Goal: Transaction & Acquisition: Subscribe to service/newsletter

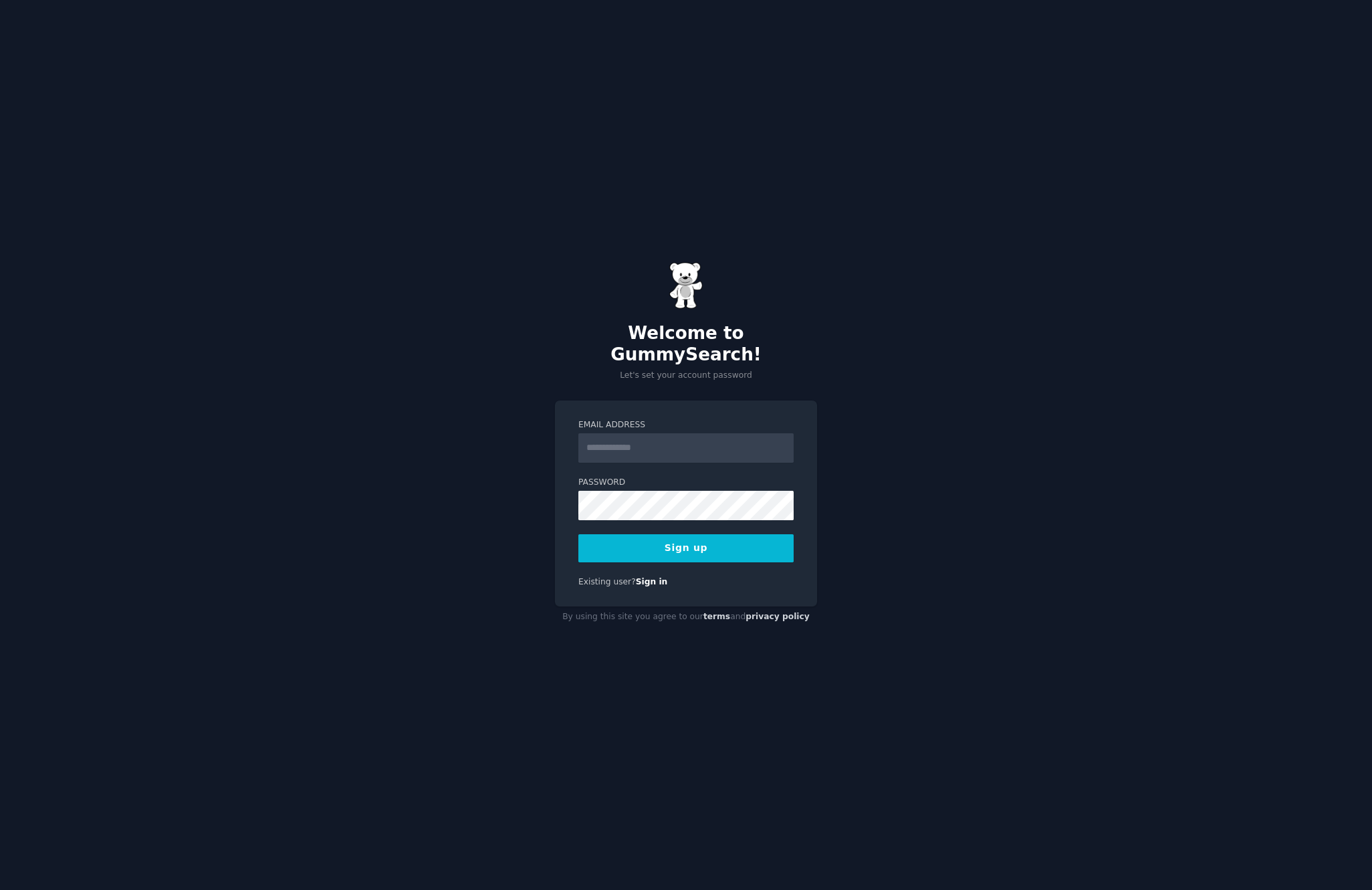
click at [718, 433] on input "Email Address" at bounding box center [686, 447] width 215 height 30
type input "******"
type input "**********"
click at [706, 534] on button "Sign up" at bounding box center [686, 548] width 215 height 28
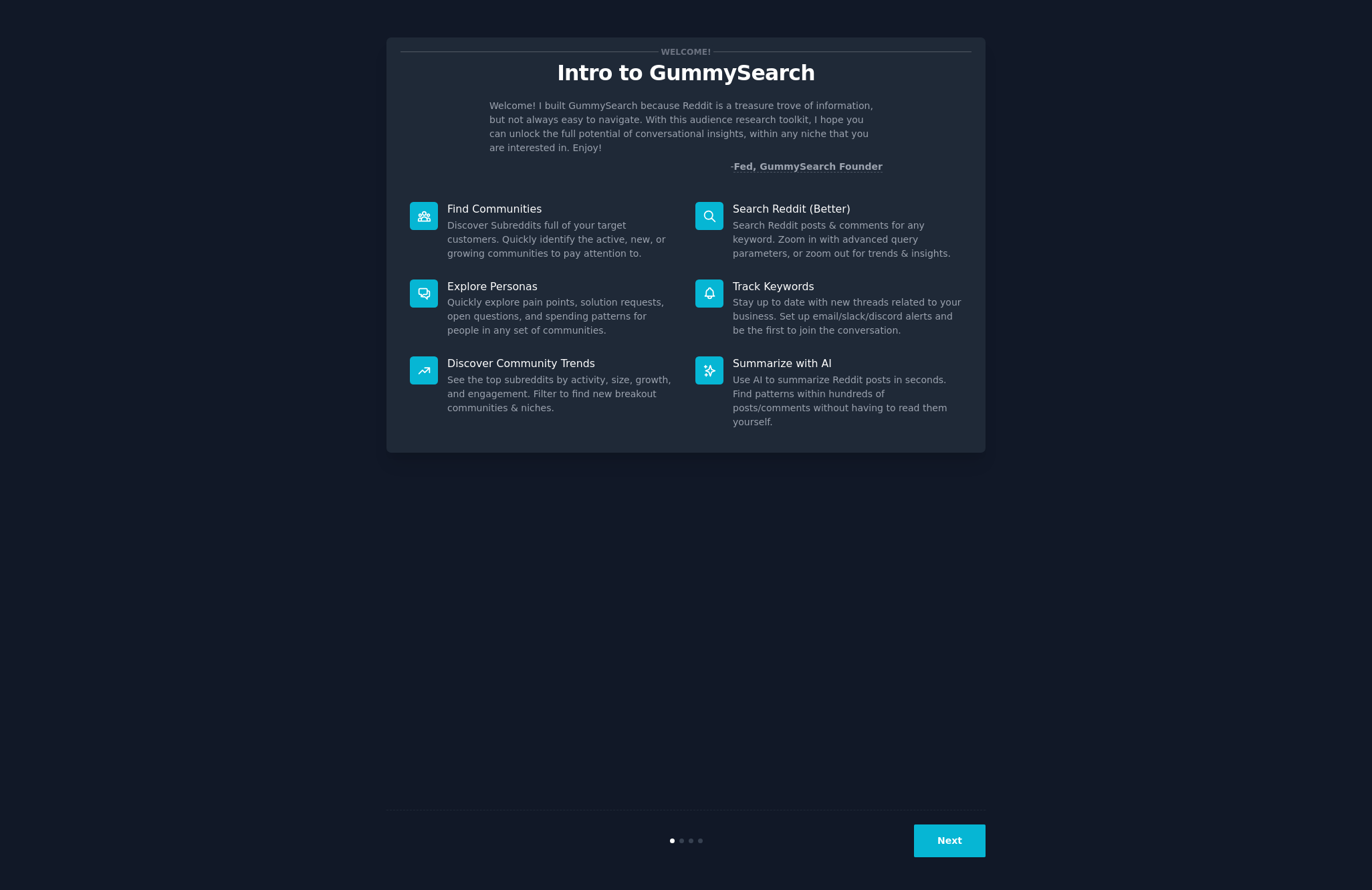
click at [955, 839] on button "Next" at bounding box center [949, 840] width 71 height 33
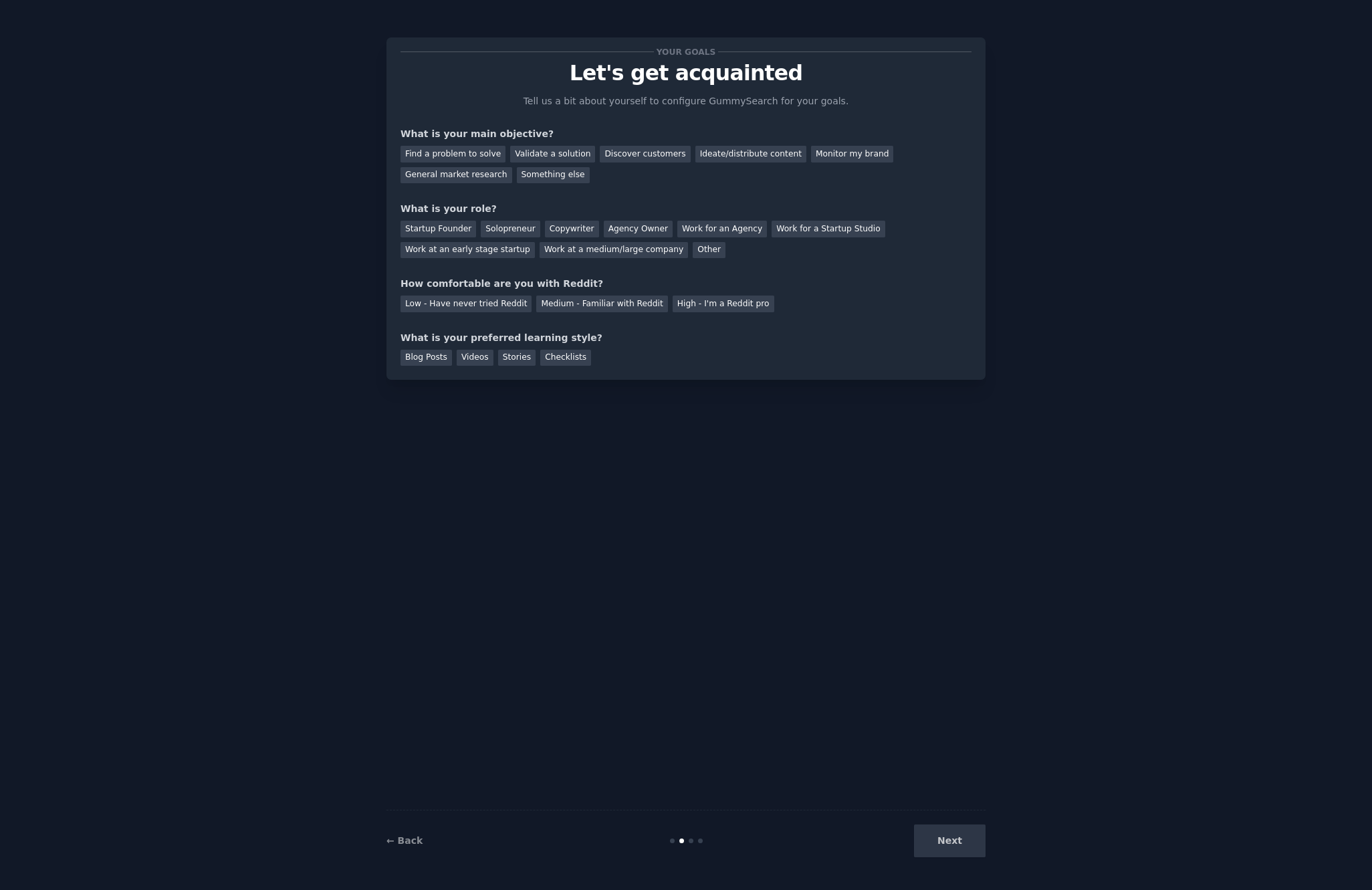
click at [963, 847] on div "Next" at bounding box center [885, 840] width 200 height 33
click at [963, 839] on div "Next" at bounding box center [885, 840] width 200 height 33
click at [693, 250] on div "Other" at bounding box center [709, 250] width 33 height 16
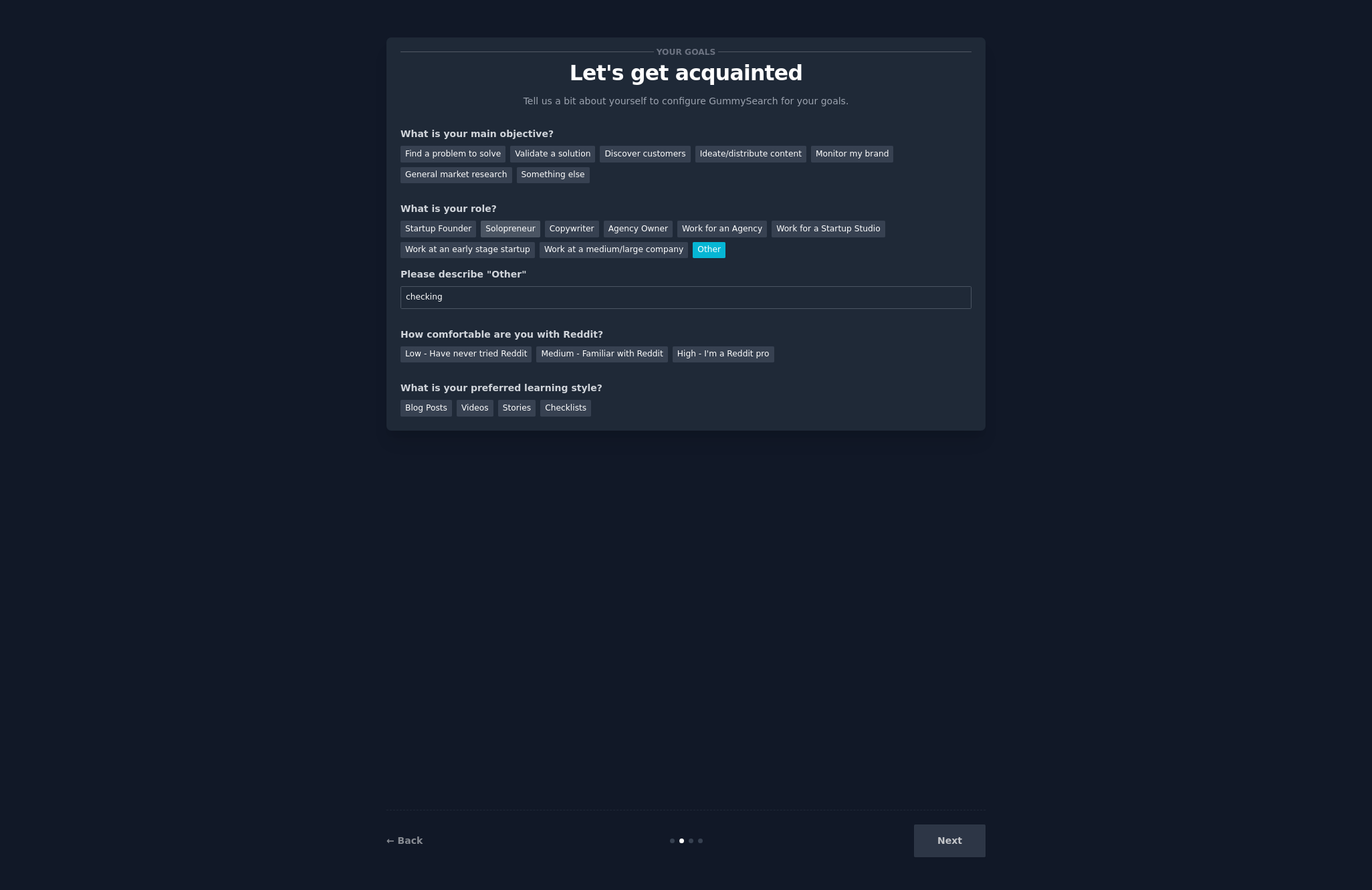
type input "checking"
click at [513, 230] on div "Solopreneur" at bounding box center [510, 229] width 59 height 16
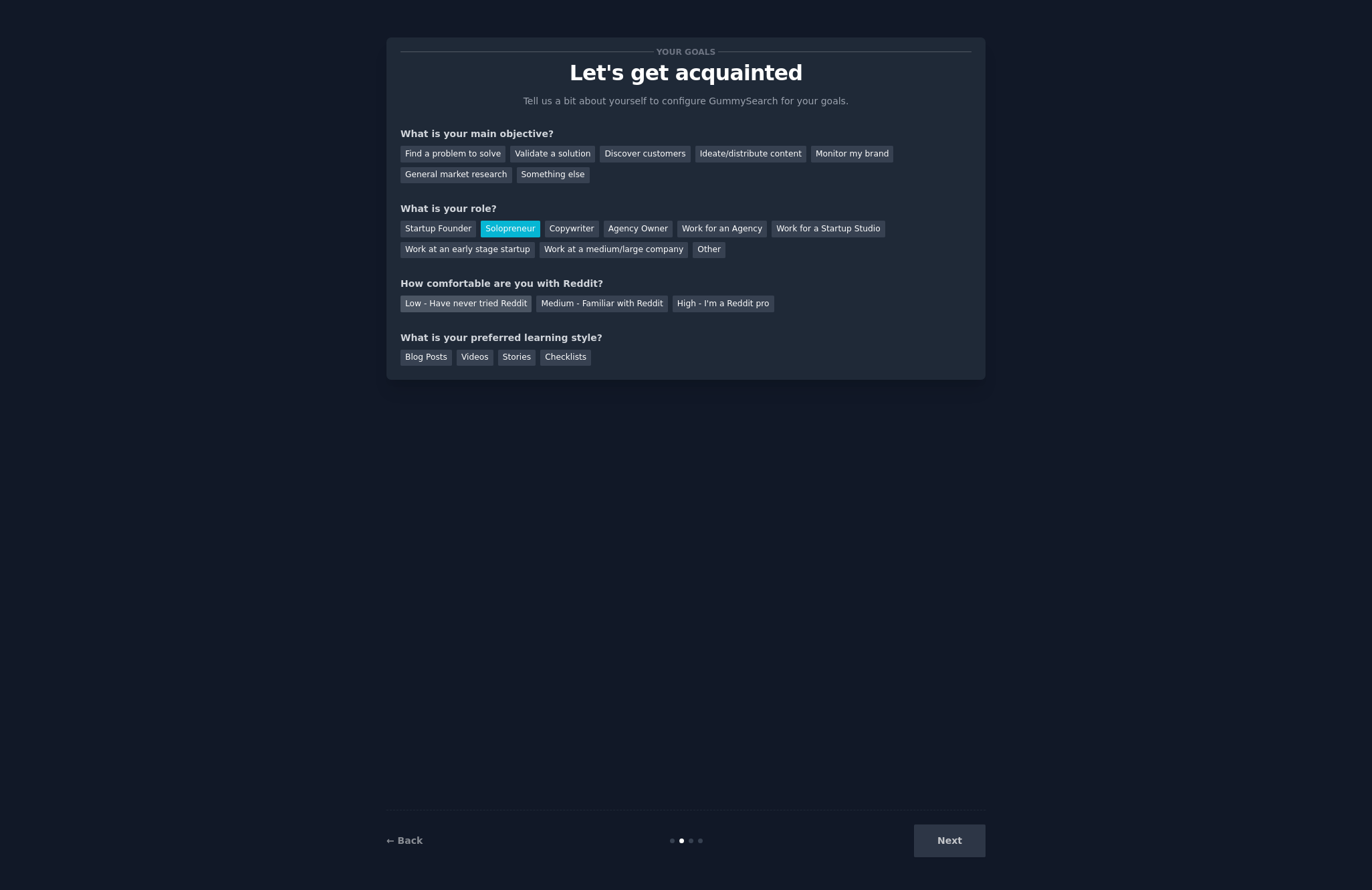
click at [493, 301] on div "Low - Have never tried Reddit" at bounding box center [465, 304] width 131 height 16
click at [475, 362] on div "Videos" at bounding box center [475, 358] width 37 height 16
click at [940, 847] on div "Next" at bounding box center [885, 840] width 200 height 33
click at [957, 839] on div "Next" at bounding box center [885, 840] width 200 height 33
click at [954, 845] on div "Next" at bounding box center [885, 840] width 200 height 33
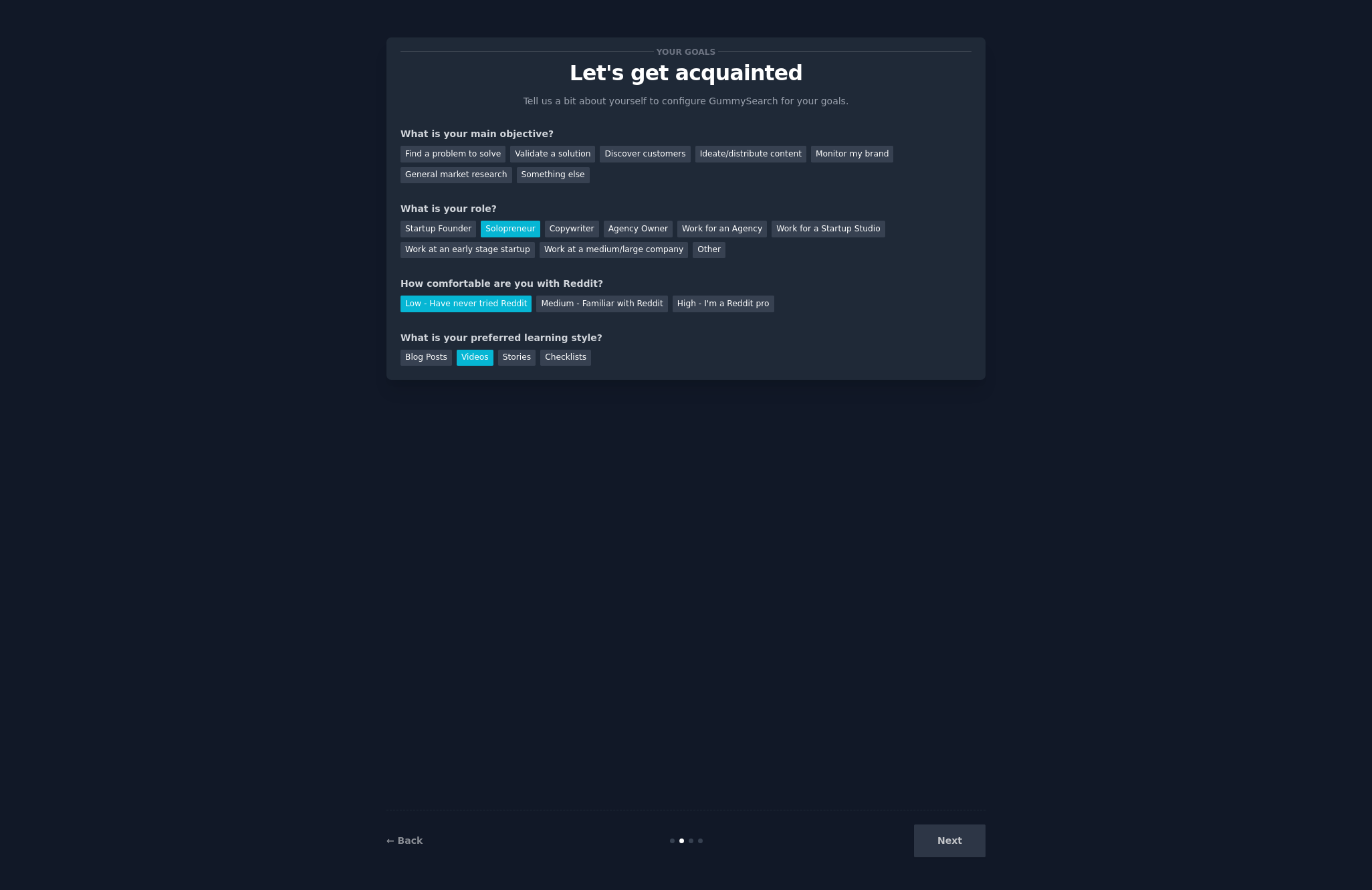
click at [843, 707] on div "Your goals Let's get acquainted Tell us a bit about yourself to configure Gummy…" at bounding box center [686, 445] width 599 height 852
click at [540, 182] on div "Something else" at bounding box center [553, 175] width 73 height 16
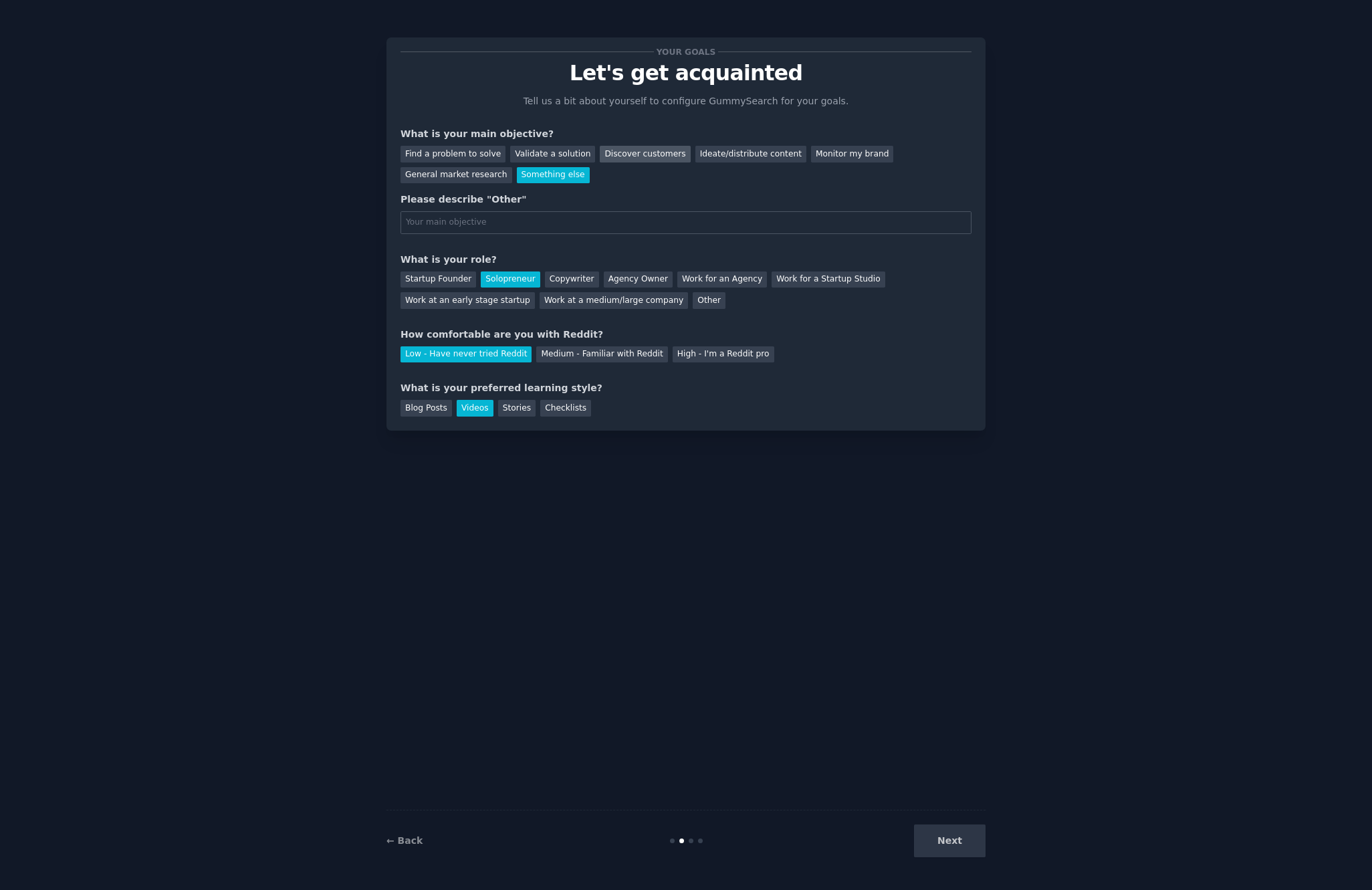
click at [659, 161] on div "Discover customers" at bounding box center [645, 154] width 90 height 16
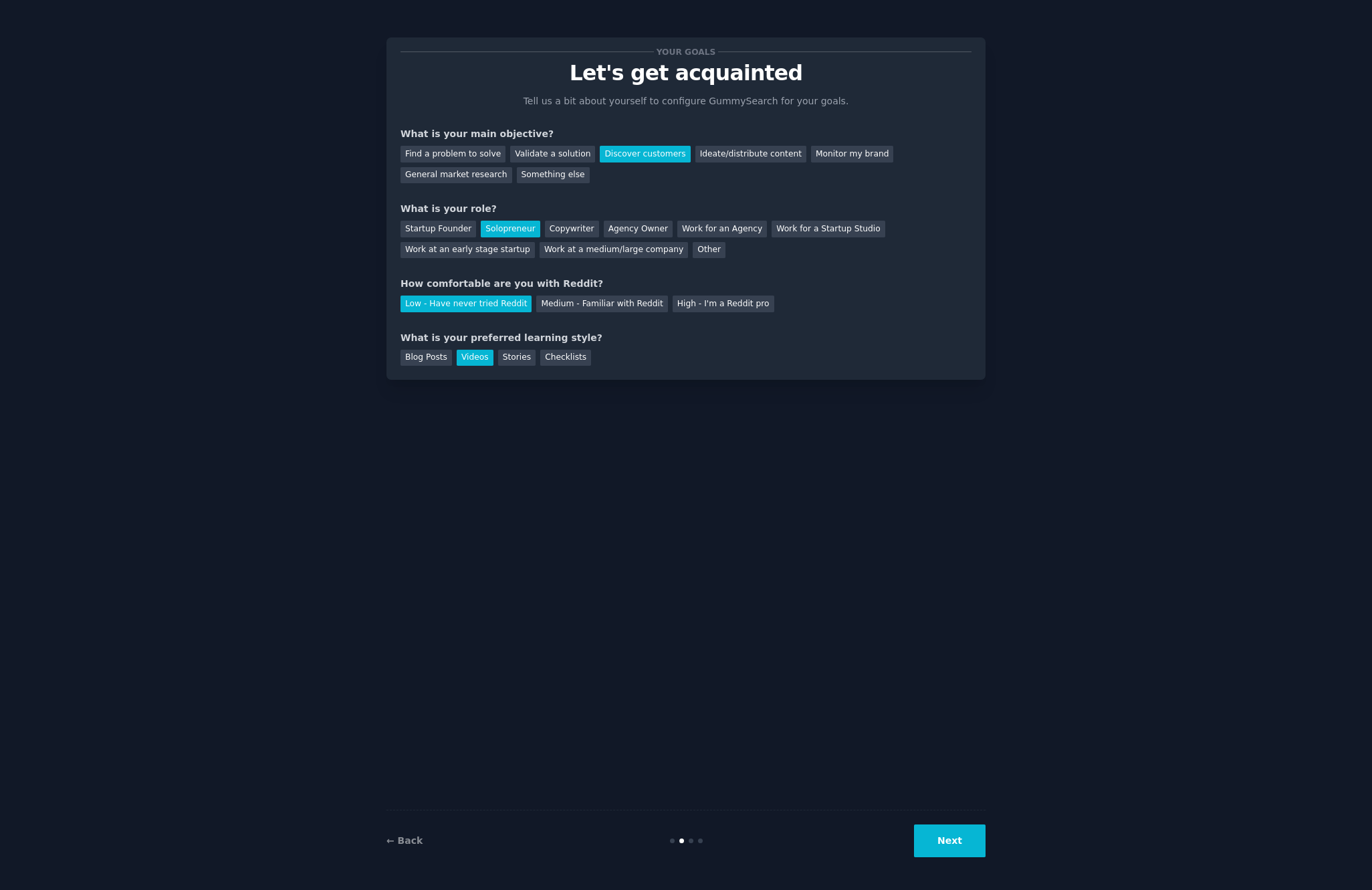
scroll to position [1, 0]
click at [969, 845] on button "Next" at bounding box center [949, 840] width 71 height 33
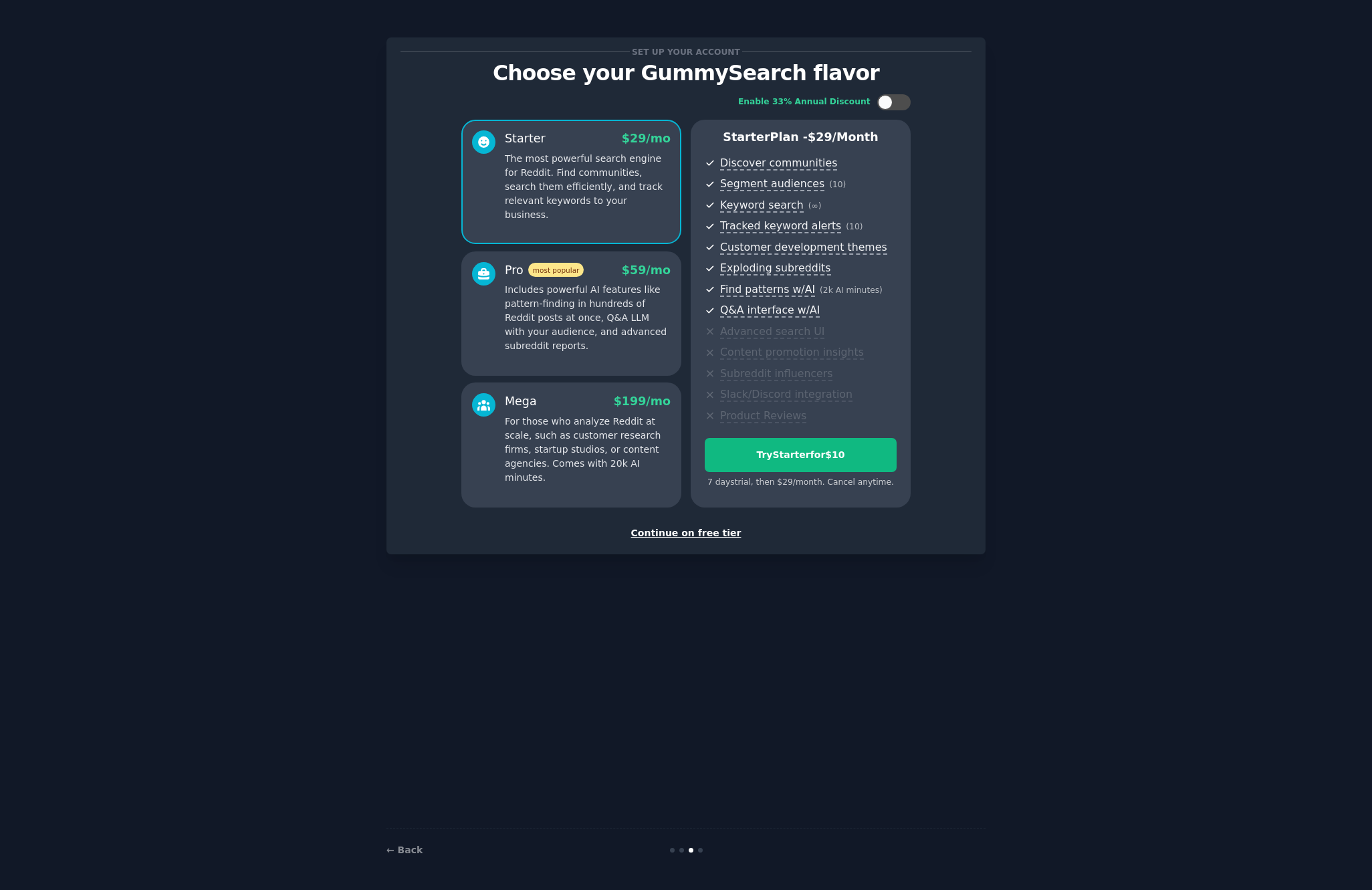
click at [675, 529] on div "Continue on free tier" at bounding box center [686, 533] width 571 height 14
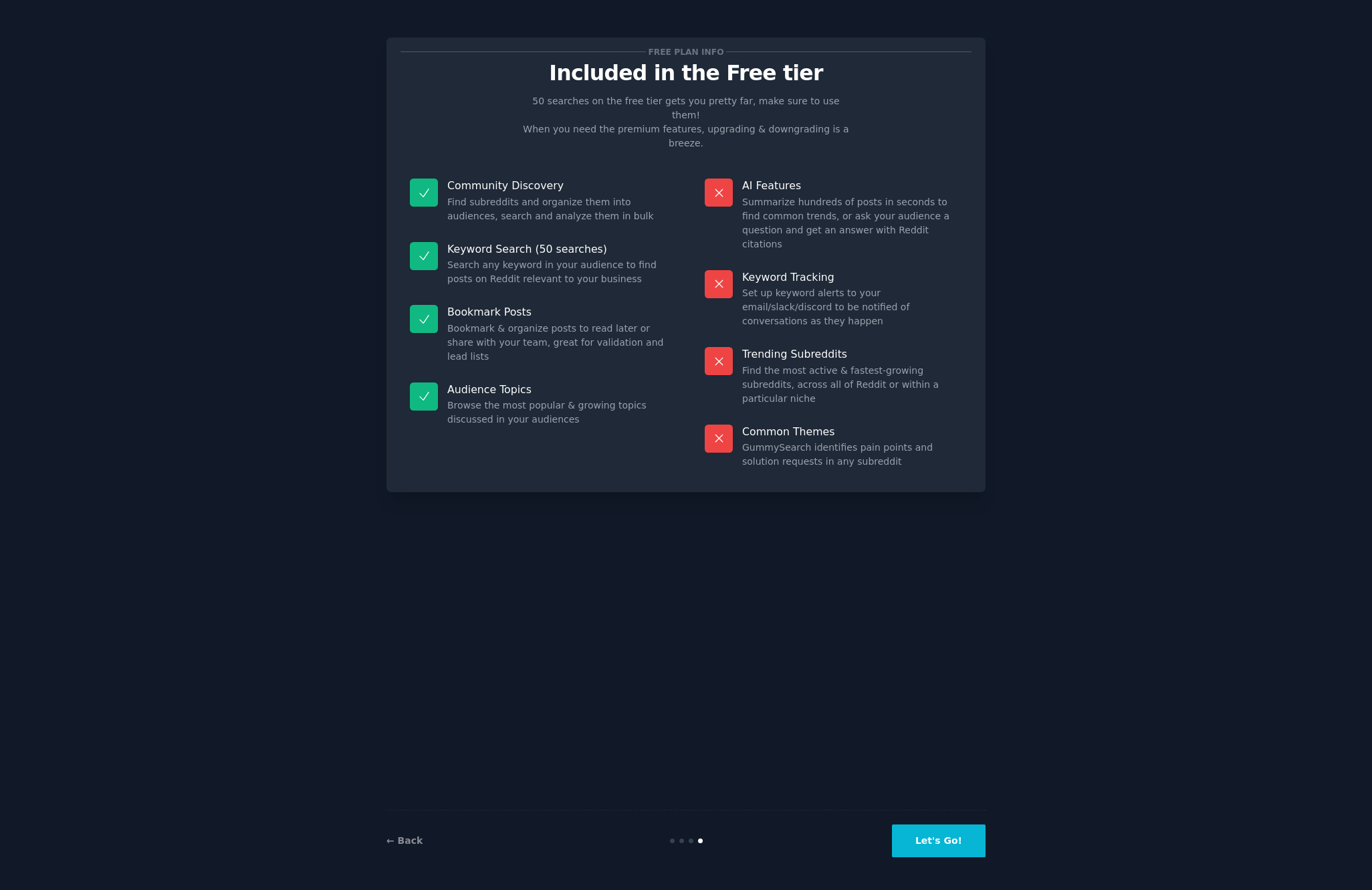
click at [937, 848] on button "Let's Go!" at bounding box center [939, 840] width 94 height 33
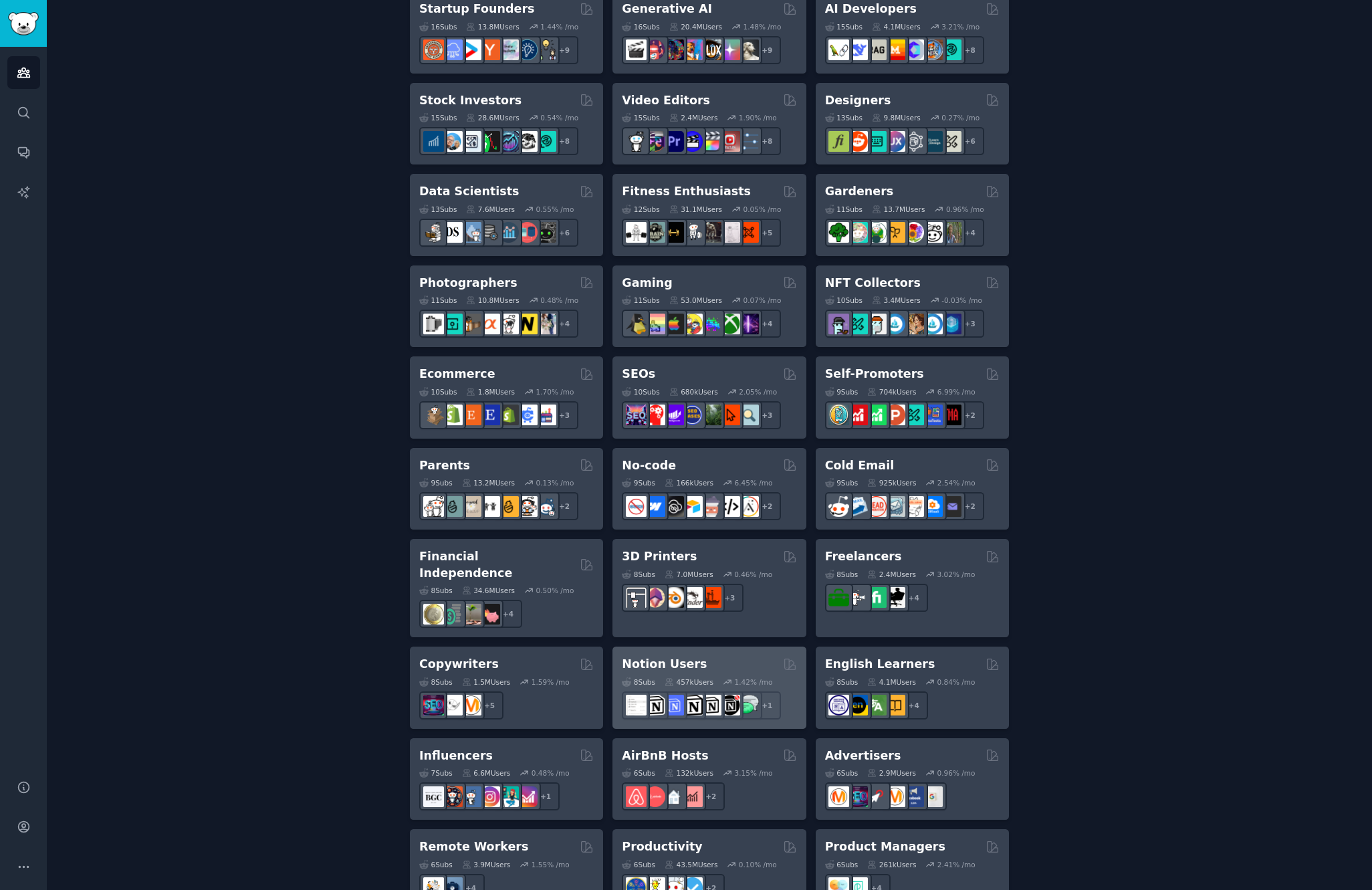
scroll to position [448, 0]
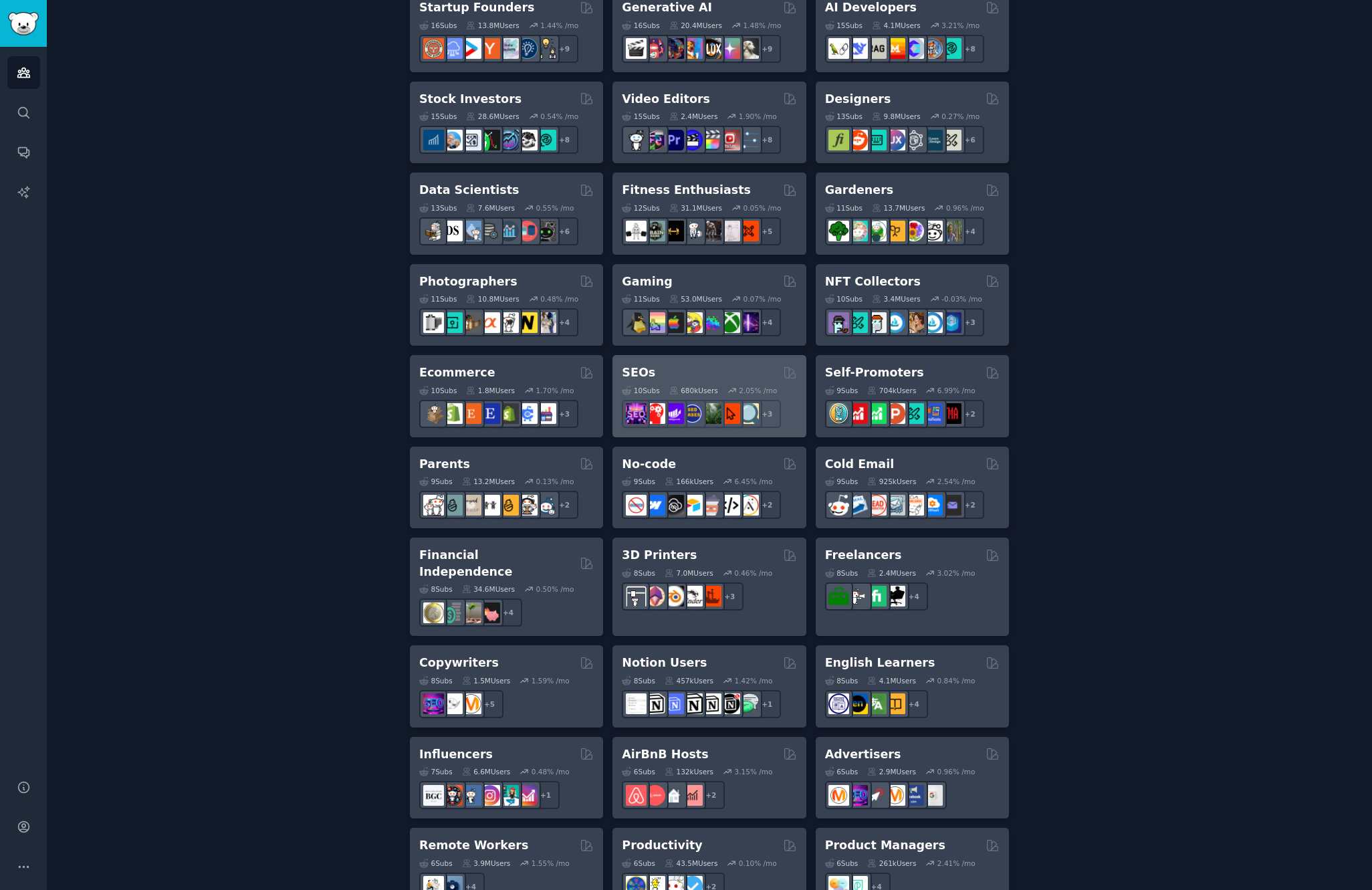
click at [629, 367] on h2 "SEOs" at bounding box center [638, 372] width 33 height 16
